Goal: Communication & Community: Participate in discussion

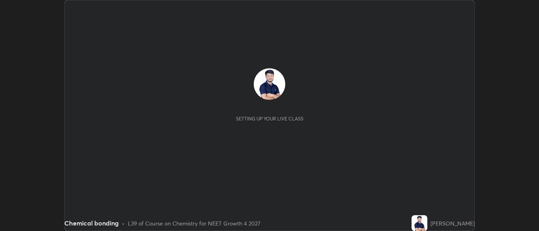
scroll to position [231, 539]
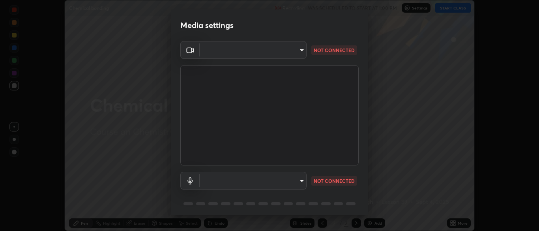
type input "7313fd45585aed834b6f1a7d948f9442f2d18b60722b63004f182b92f655e9b8"
type input "communications"
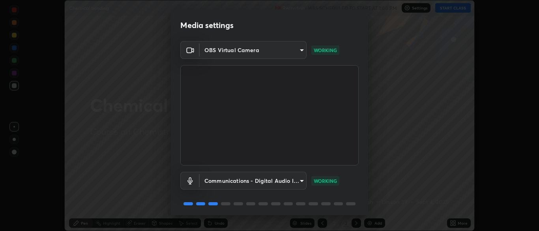
scroll to position [28, 0]
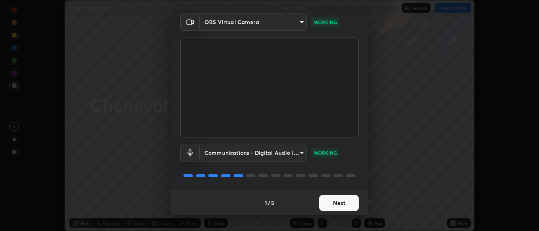
click at [339, 206] on button "Next" at bounding box center [338, 203] width 39 height 16
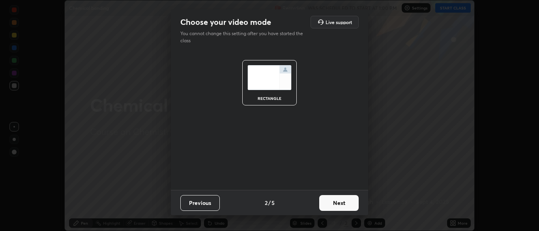
scroll to position [0, 0]
click at [344, 205] on button "Next" at bounding box center [338, 203] width 39 height 16
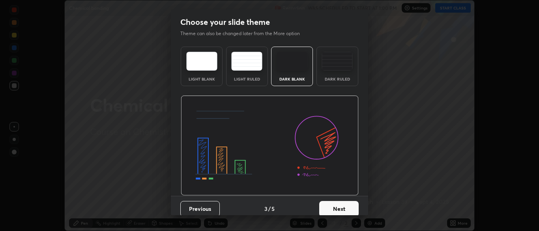
click at [336, 77] on div "Dark Ruled" at bounding box center [338, 79] width 32 height 4
click at [343, 210] on button "Next" at bounding box center [338, 209] width 39 height 16
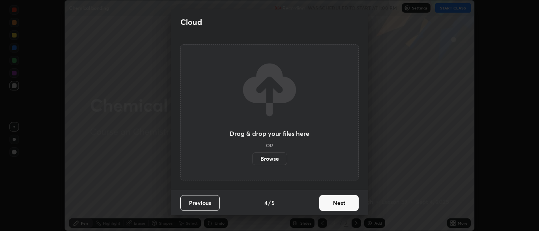
click at [340, 205] on button "Next" at bounding box center [338, 203] width 39 height 16
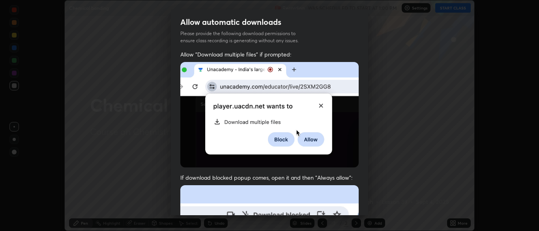
click at [185, 133] on img at bounding box center [269, 114] width 178 height 105
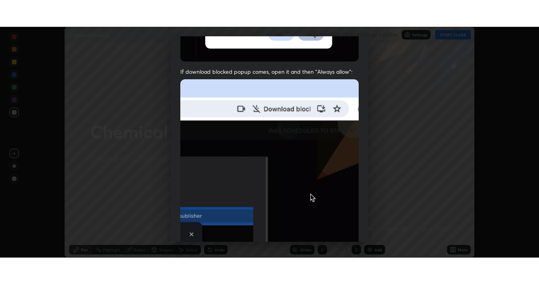
scroll to position [189, 0]
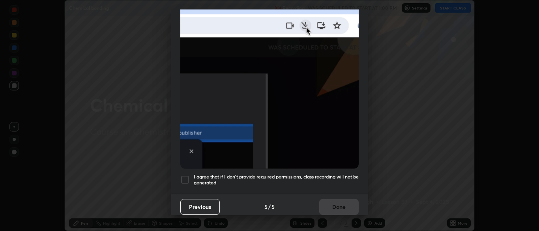
click at [186, 176] on div at bounding box center [184, 179] width 9 height 9
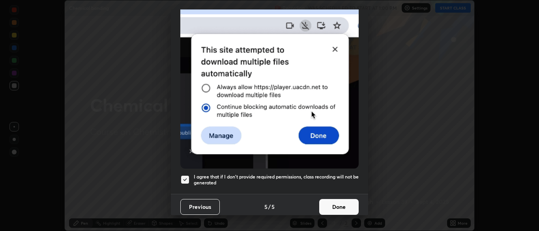
click at [346, 209] on button "Done" at bounding box center [338, 207] width 39 height 16
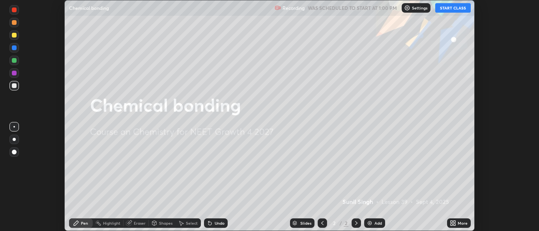
click at [449, 9] on button "START CLASS" at bounding box center [453, 7] width 36 height 9
click at [461, 223] on div "More" at bounding box center [463, 223] width 10 height 4
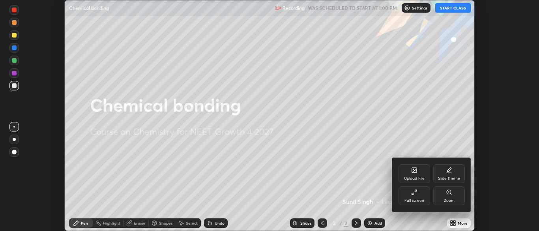
click at [416, 198] on div "Full screen" at bounding box center [414, 200] width 20 height 4
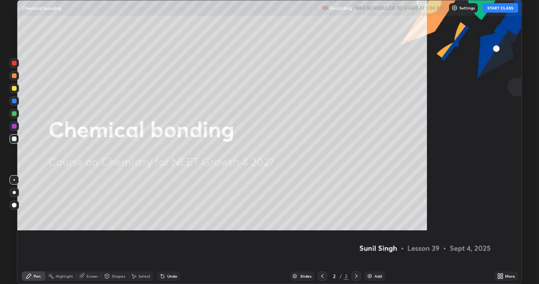
scroll to position [284, 539]
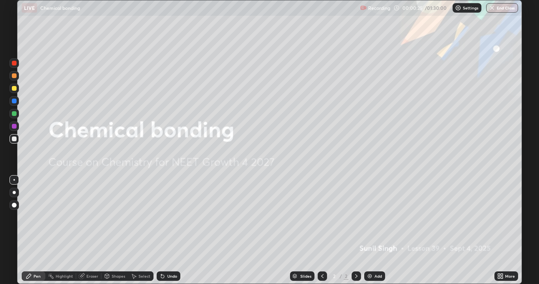
click at [376, 230] on div "Add" at bounding box center [377, 276] width 7 height 4
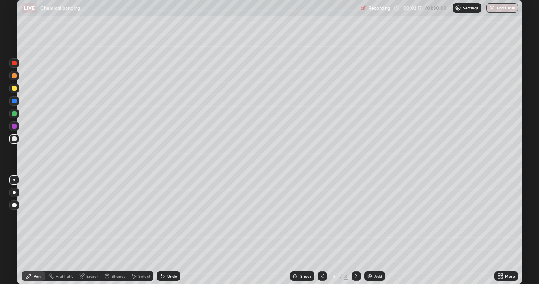
click at [166, 230] on div "Undo" at bounding box center [169, 275] width 24 height 9
click at [64, 230] on div "Highlight" at bounding box center [64, 276] width 17 height 4
click at [90, 230] on div "Eraser" at bounding box center [92, 276] width 12 height 4
click at [30, 230] on icon at bounding box center [29, 276] width 6 height 6
click at [164, 230] on icon at bounding box center [162, 276] width 6 height 6
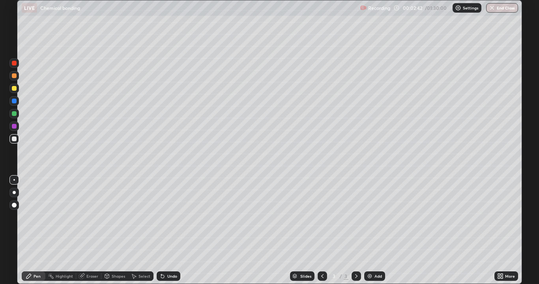
click at [165, 230] on div "Undo" at bounding box center [169, 275] width 24 height 9
click at [166, 230] on div "Undo" at bounding box center [169, 275] width 24 height 9
click at [406, 11] on div "Recording 00:03:07 / 01:30:00 Settings End Class" at bounding box center [439, 7] width 158 height 15
click at [469, 7] on p "Settings" at bounding box center [470, 8] width 15 height 4
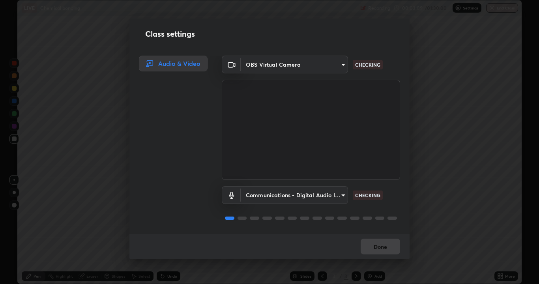
scroll to position [1, 0]
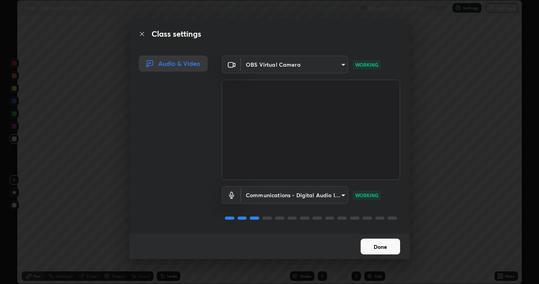
click at [376, 230] on button "Done" at bounding box center [380, 247] width 39 height 16
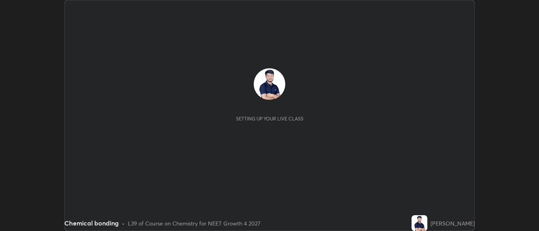
scroll to position [231, 539]
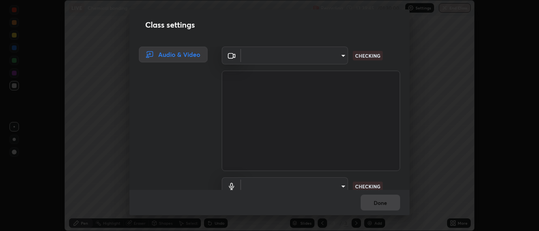
click at [453, 223] on div "Class settings Audio & Video ​ CHECKING ​ CHECKING Done" at bounding box center [269, 115] width 539 height 231
type input "7313fd45585aed834b6f1a7d948f9442f2d18b60722b63004f182b92f655e9b8"
type input "communications"
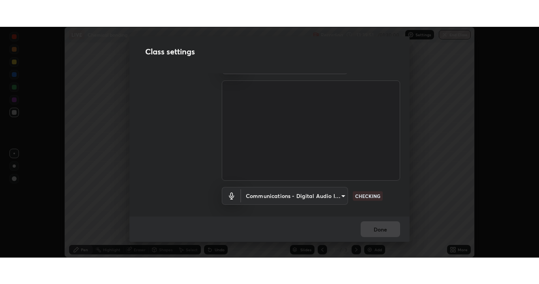
scroll to position [0, 0]
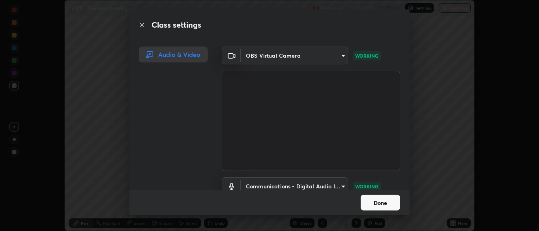
click at [383, 202] on button "Done" at bounding box center [380, 203] width 39 height 16
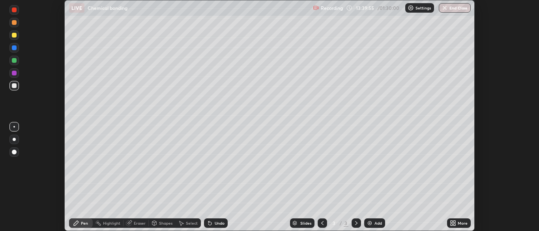
click at [451, 221] on icon at bounding box center [452, 222] width 2 height 2
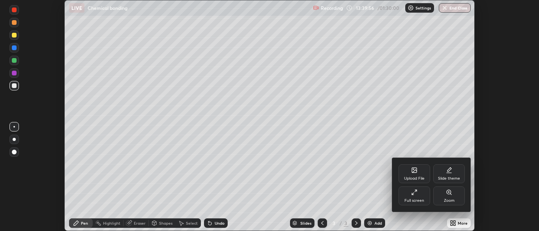
click at [417, 197] on div "Full screen" at bounding box center [414, 195] width 32 height 19
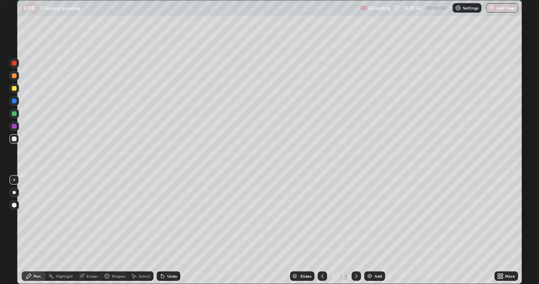
scroll to position [284, 539]
click at [164, 230] on icon at bounding box center [162, 276] width 6 height 6
click at [165, 230] on div "Undo" at bounding box center [169, 275] width 24 height 9
click at [375, 230] on div "Add" at bounding box center [377, 276] width 7 height 4
click at [164, 230] on icon at bounding box center [162, 276] width 6 height 6
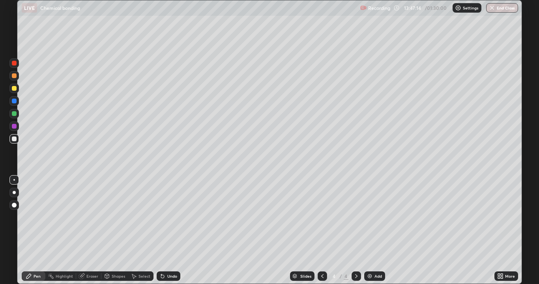
click at [165, 230] on div "Undo" at bounding box center [169, 275] width 24 height 9
click at [83, 230] on icon at bounding box center [82, 276] width 6 height 6
click at [31, 230] on icon at bounding box center [29, 276] width 6 height 6
click at [165, 230] on div "Undo" at bounding box center [169, 275] width 24 height 9
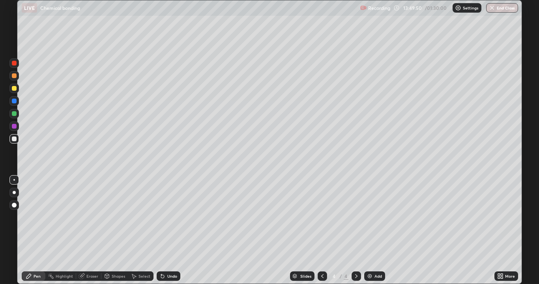
click at [165, 230] on div "Undo" at bounding box center [169, 275] width 24 height 9
click at [166, 230] on div "Undo" at bounding box center [169, 275] width 24 height 9
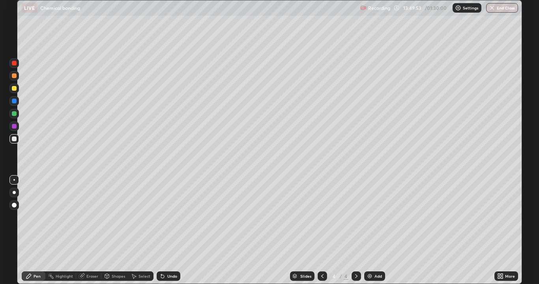
click at [166, 230] on div "Undo" at bounding box center [169, 275] width 24 height 9
click at [376, 230] on div "Add" at bounding box center [374, 275] width 21 height 9
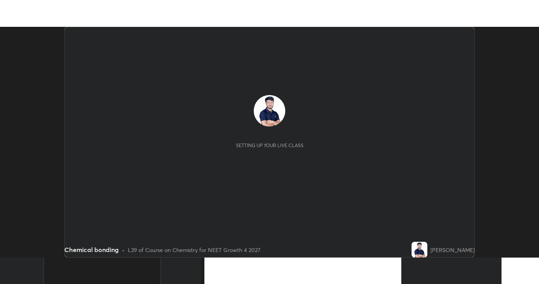
scroll to position [231, 539]
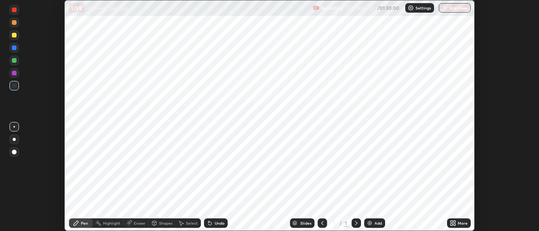
click at [451, 224] on icon at bounding box center [452, 224] width 2 height 2
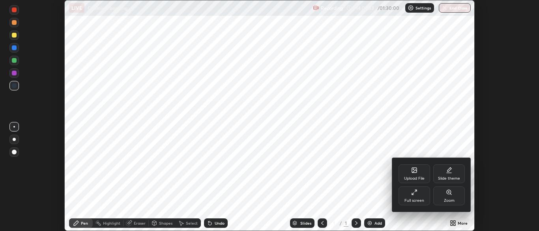
click at [417, 198] on div "Full screen" at bounding box center [414, 200] width 20 height 4
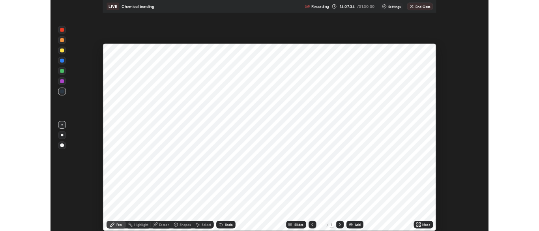
scroll to position [284, 539]
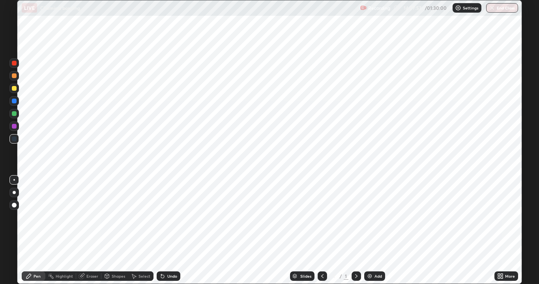
click at [496, 7] on button "End Class" at bounding box center [502, 7] width 32 height 9
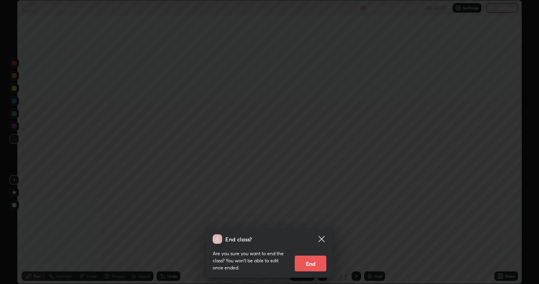
click at [306, 230] on button "End" at bounding box center [311, 264] width 32 height 16
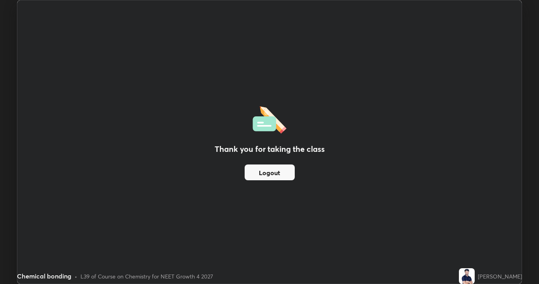
click at [281, 173] on button "Logout" at bounding box center [270, 173] width 50 height 16
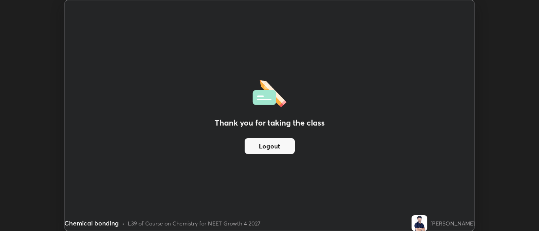
scroll to position [39222, 38914]
click at [444, 66] on div "Thank you for taking the class Logout" at bounding box center [270, 115] width 410 height 230
click at [262, 144] on button "Logout" at bounding box center [270, 146] width 50 height 16
